Goal: Information Seeking & Learning: Understand process/instructions

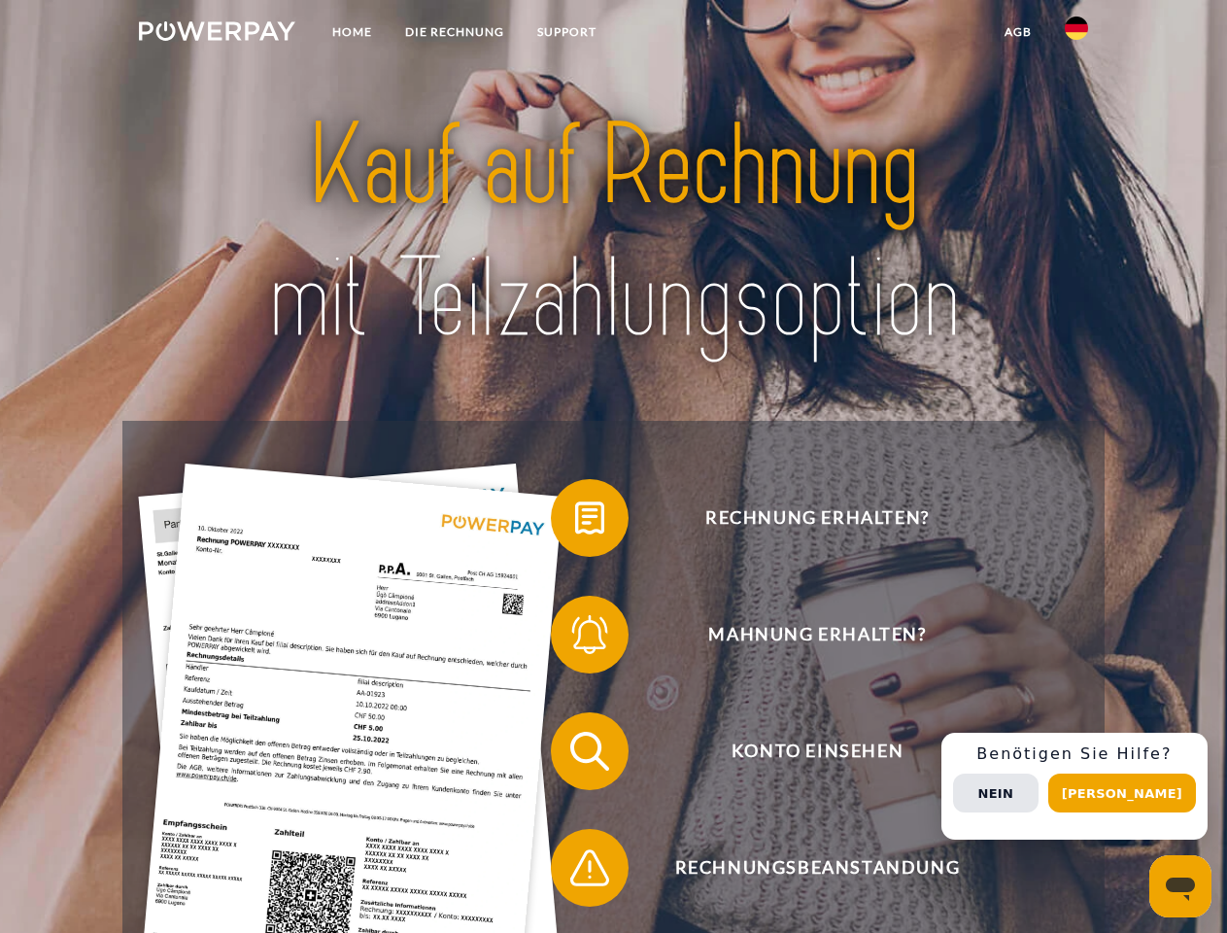
click at [217, 34] on img at bounding box center [217, 30] width 156 height 19
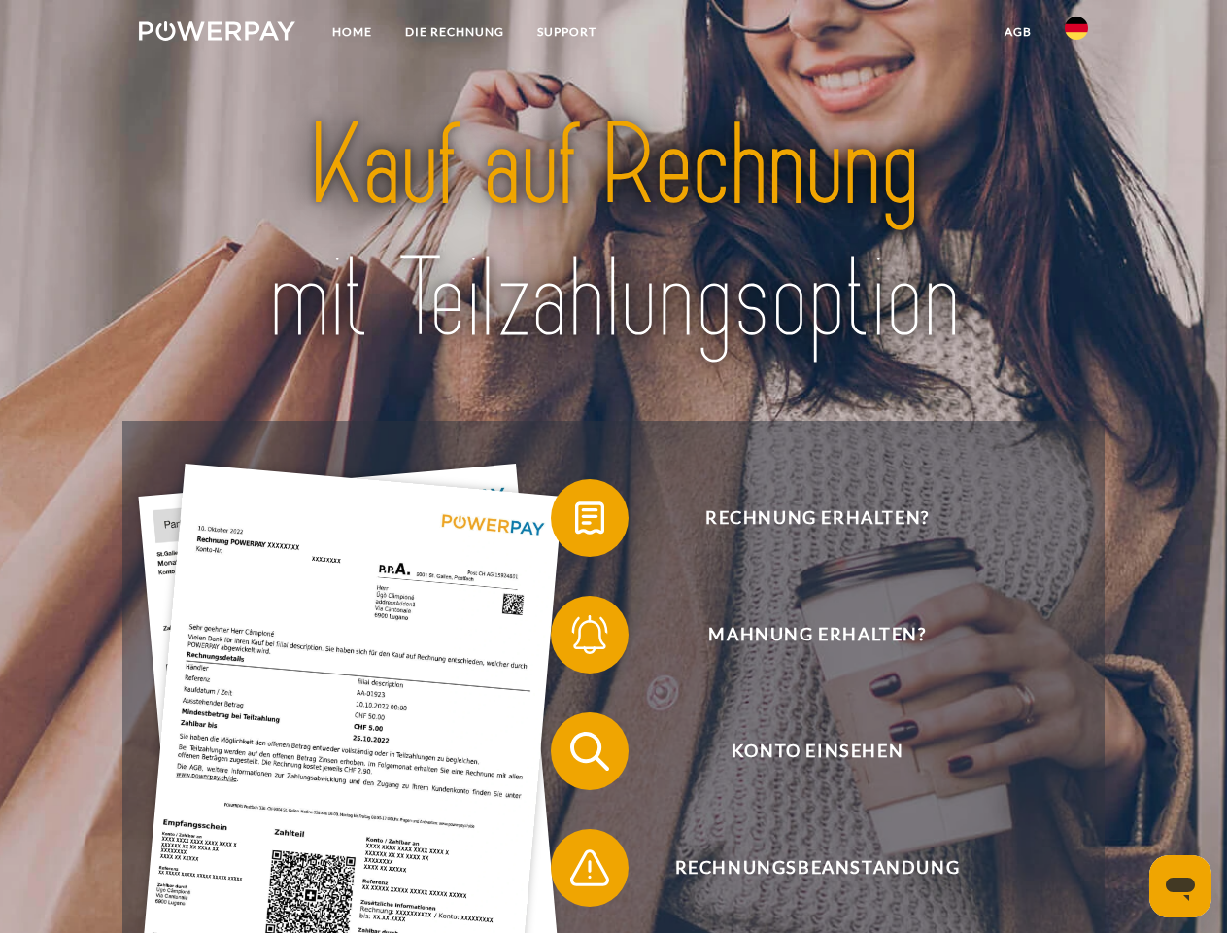
click at [1077, 34] on img at bounding box center [1076, 28] width 23 height 23
click at [1017, 32] on link "agb" at bounding box center [1018, 32] width 60 height 35
click at [575, 522] on span at bounding box center [560, 517] width 97 height 97
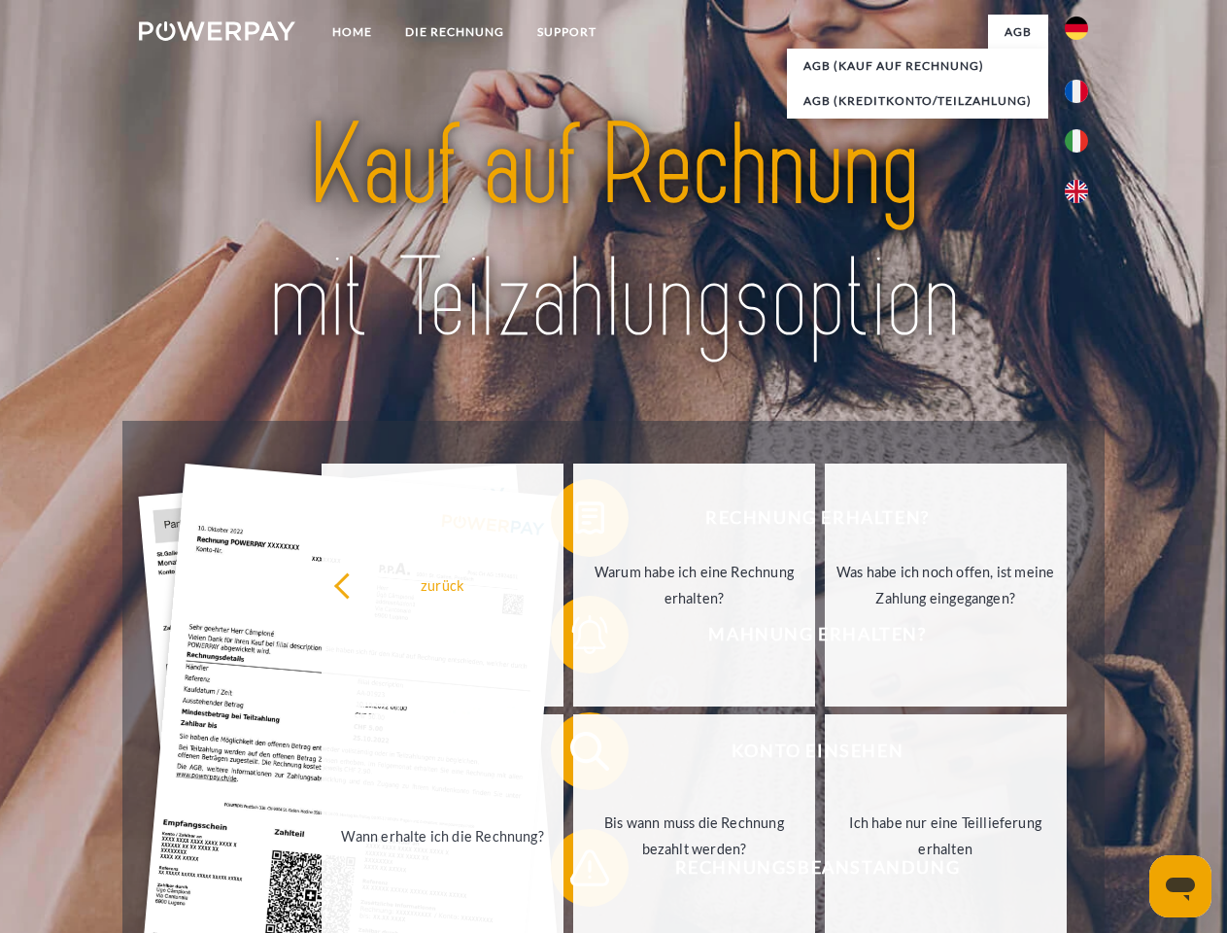
click at [575, 638] on div "zurück Warum habe ich eine Rechnung erhalten? Was habe ich noch offen, ist mein…" at bounding box center [694, 710] width 785 height 501
click at [575, 755] on link "Bis wann muss die Rechnung bezahlt werden?" at bounding box center [694, 835] width 242 height 243
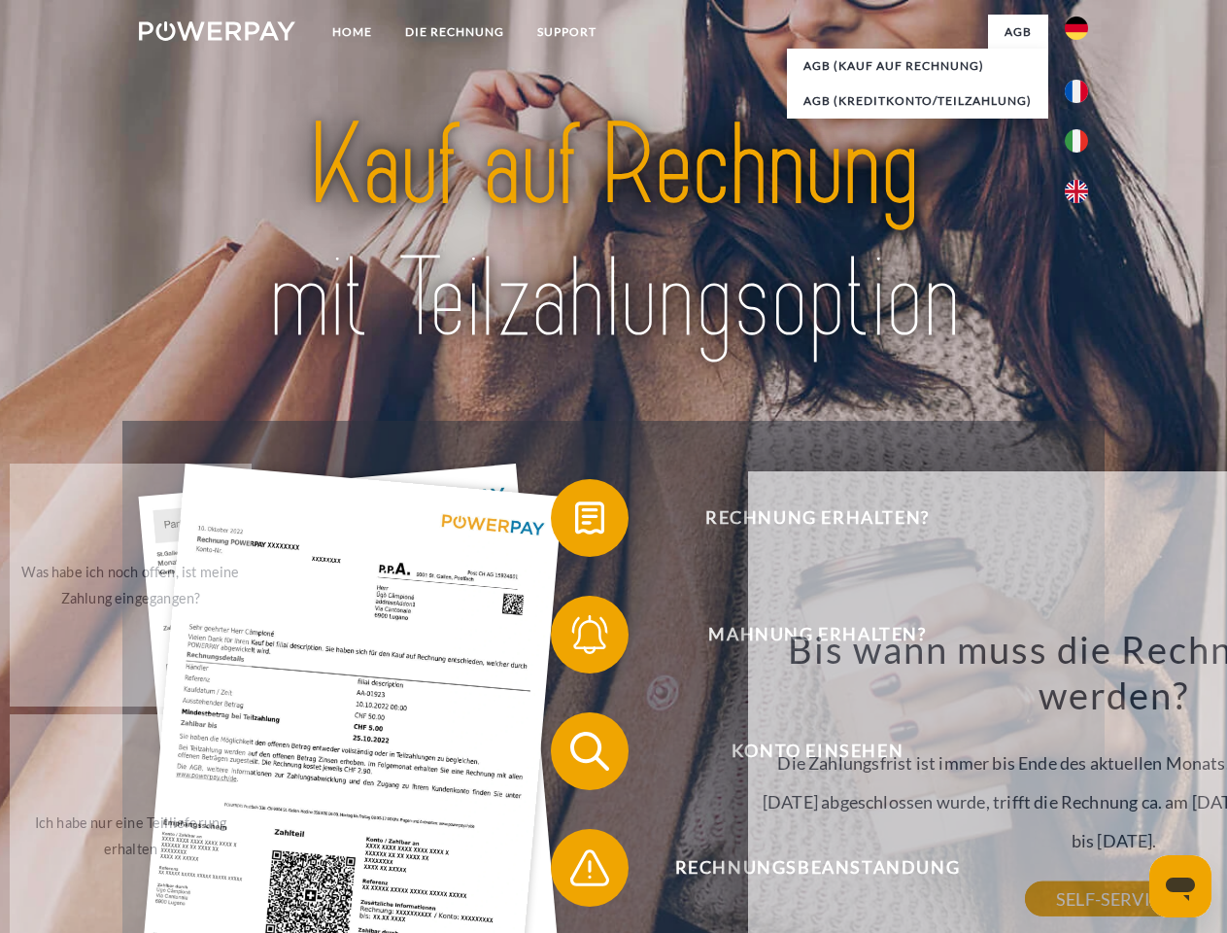
click at [760, 872] on div "Bis wann muss die Rechnung bezahlt werden? Die Zahlungsfrist ist immer bis Ende…" at bounding box center [1114, 762] width 709 height 273
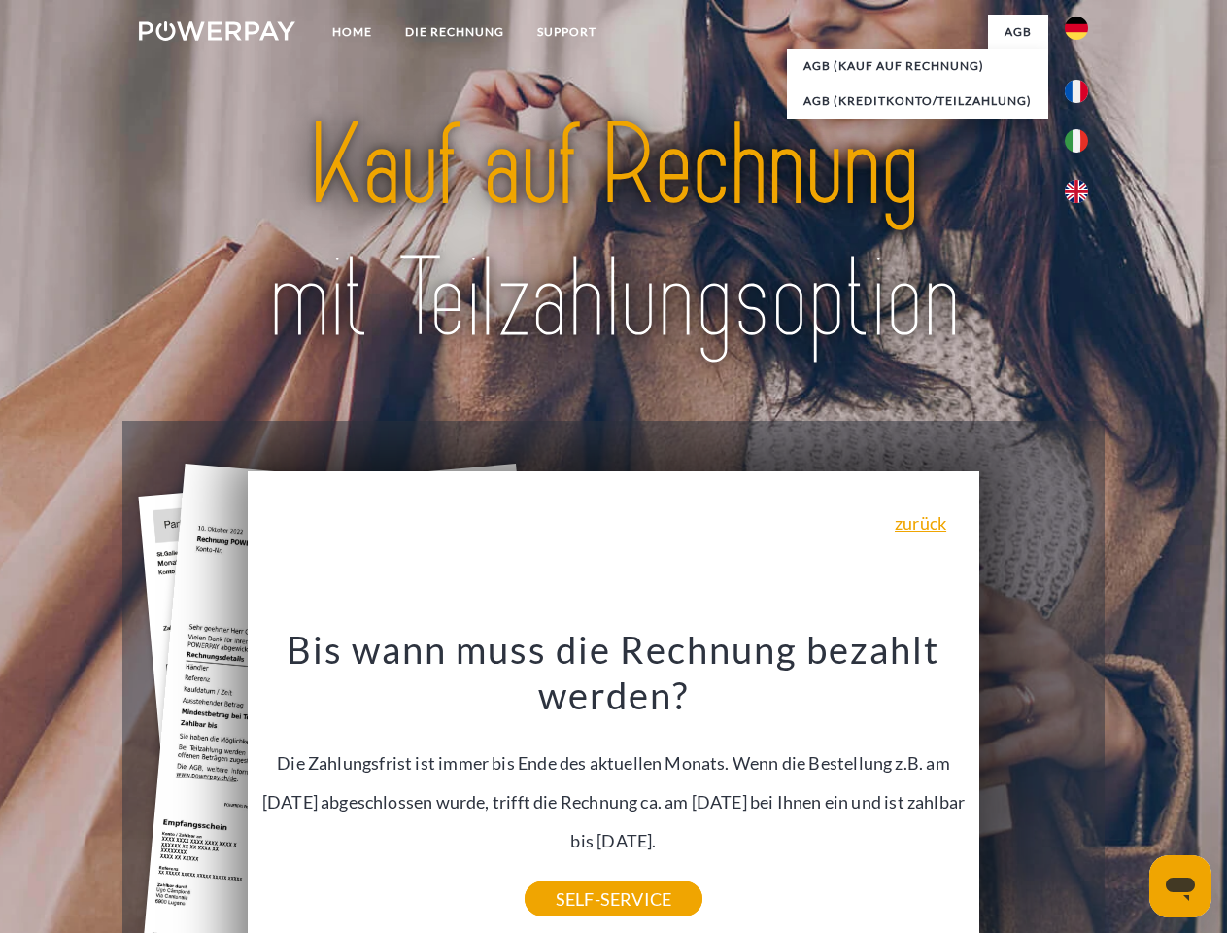
click at [1081, 786] on div "Rechnung erhalten? Mahnung erhalten? Konto einsehen" at bounding box center [612, 809] width 981 height 777
click at [1034, 790] on span "Konto einsehen" at bounding box center [817, 751] width 476 height 78
click at [1129, 793] on header "Home DIE RECHNUNG SUPPORT" at bounding box center [613, 671] width 1227 height 1342
